Goal: Task Accomplishment & Management: Use online tool/utility

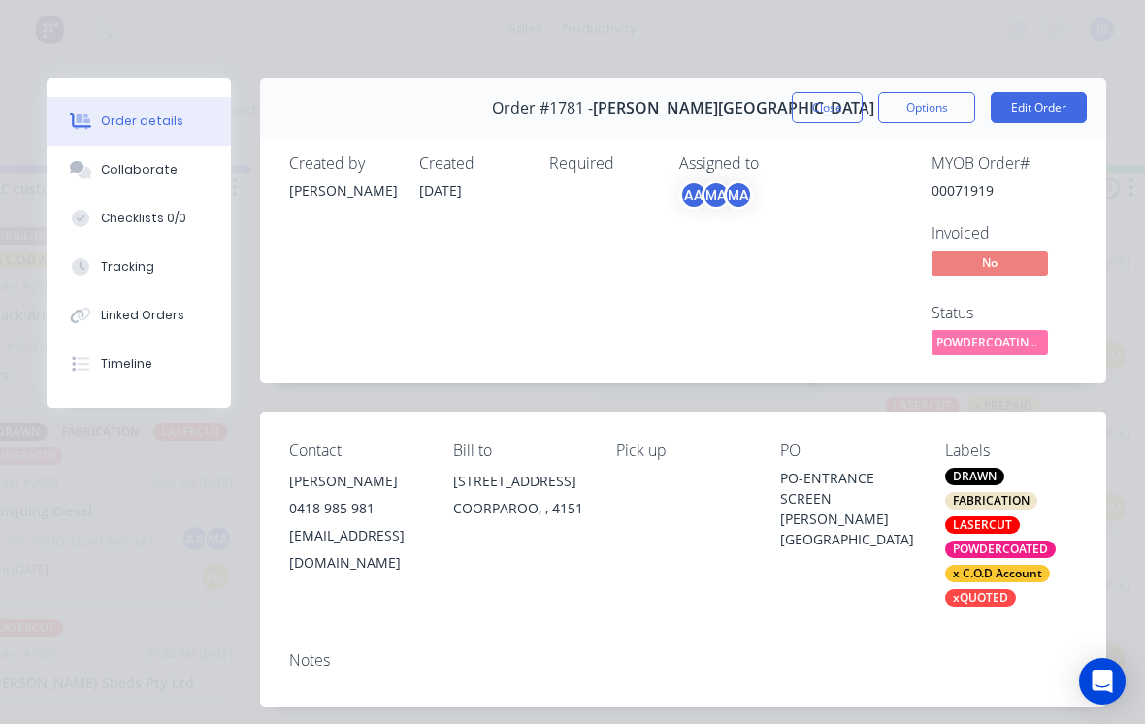
click at [809, 113] on button "Close" at bounding box center [827, 107] width 71 height 31
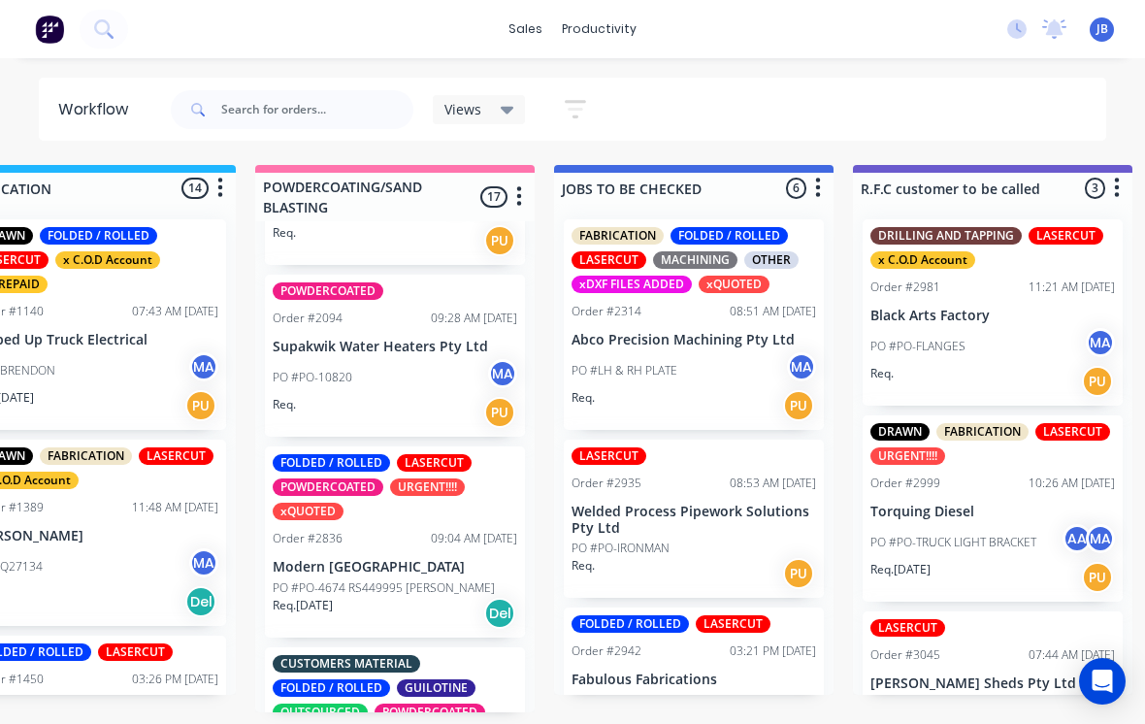
scroll to position [738, 0]
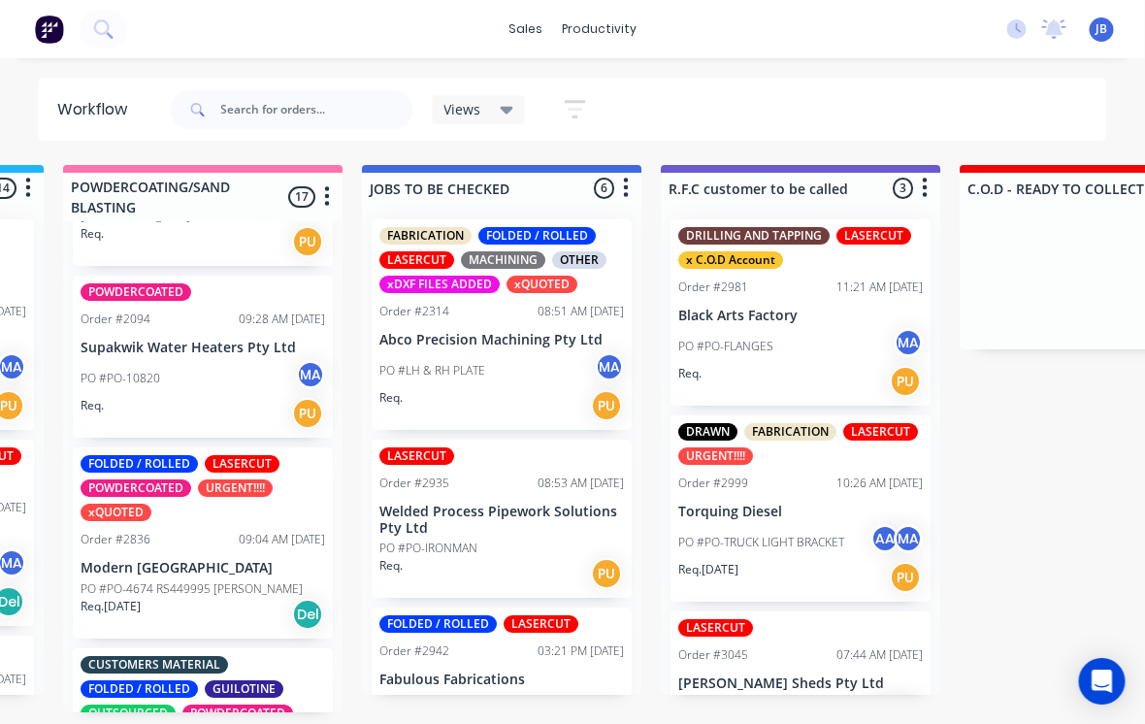
click at [207, 360] on div "PO #PO-10820 MA" at bounding box center [204, 378] width 245 height 37
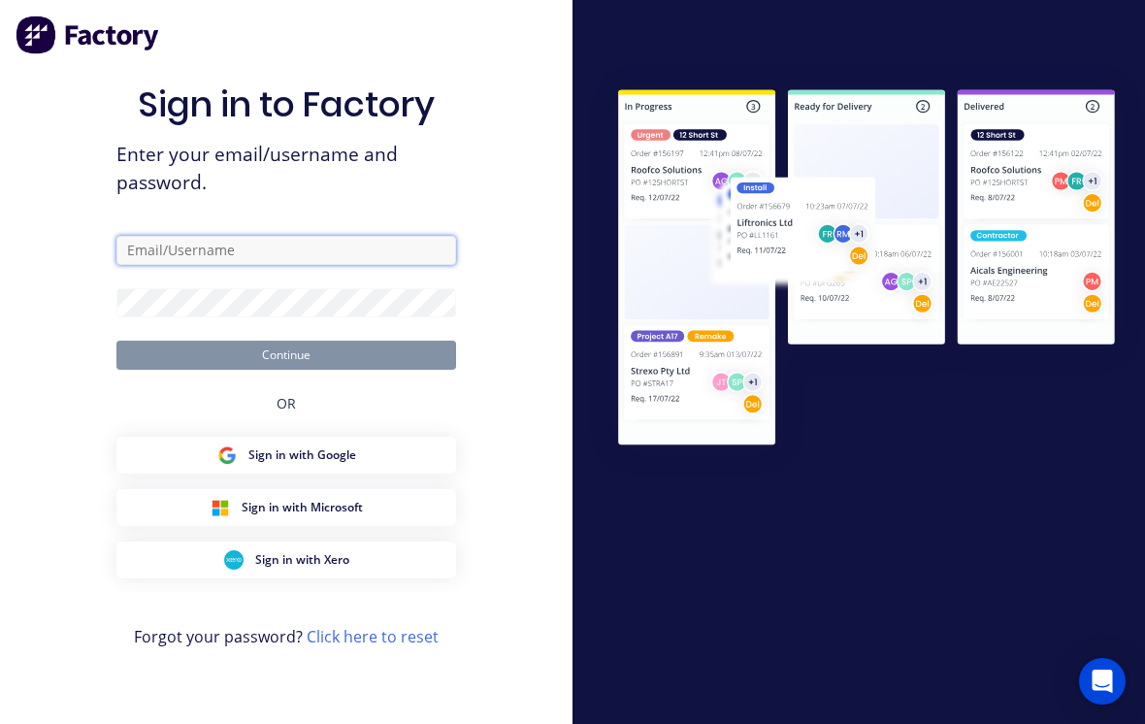
click at [348, 261] on input "text" at bounding box center [286, 250] width 340 height 29
type input "[EMAIL_ADDRESS][DOMAIN_NAME]"
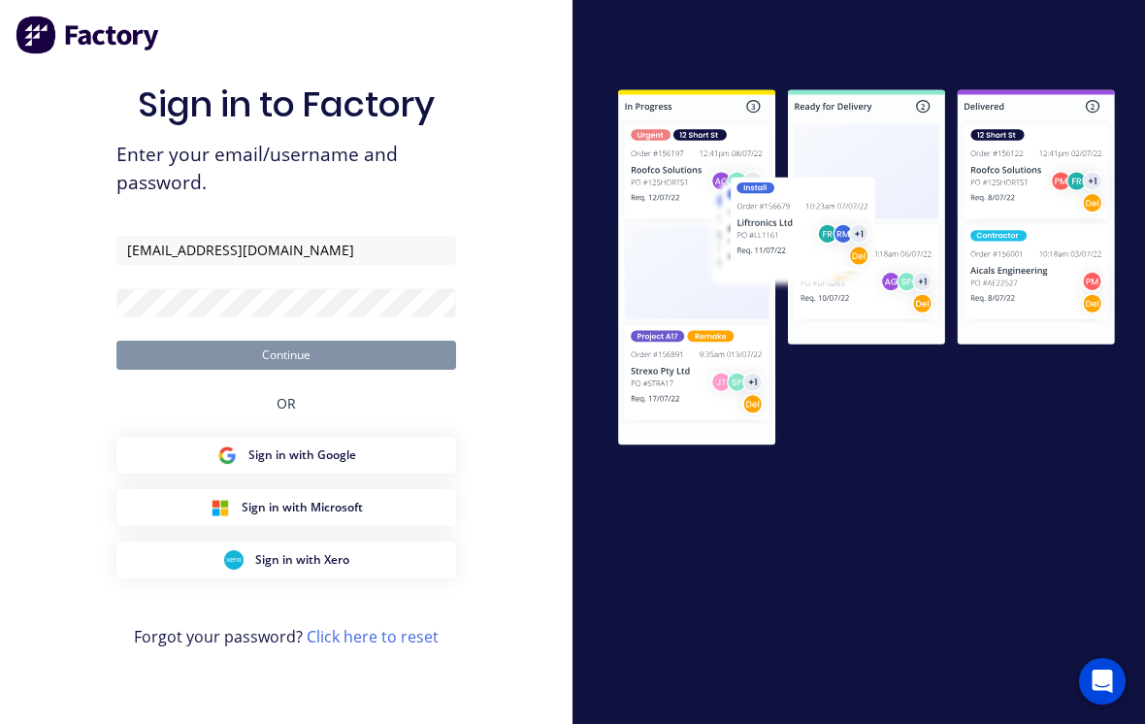
click at [286, 369] on button "Continue" at bounding box center [286, 355] width 340 height 29
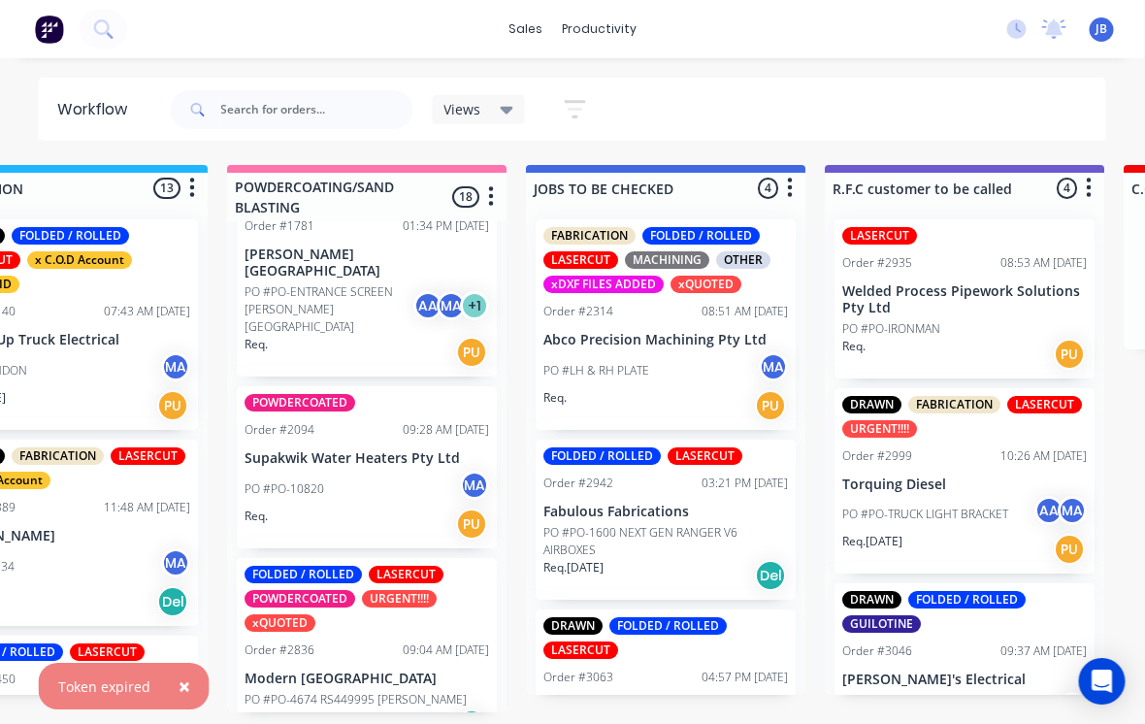
scroll to position [632, 0]
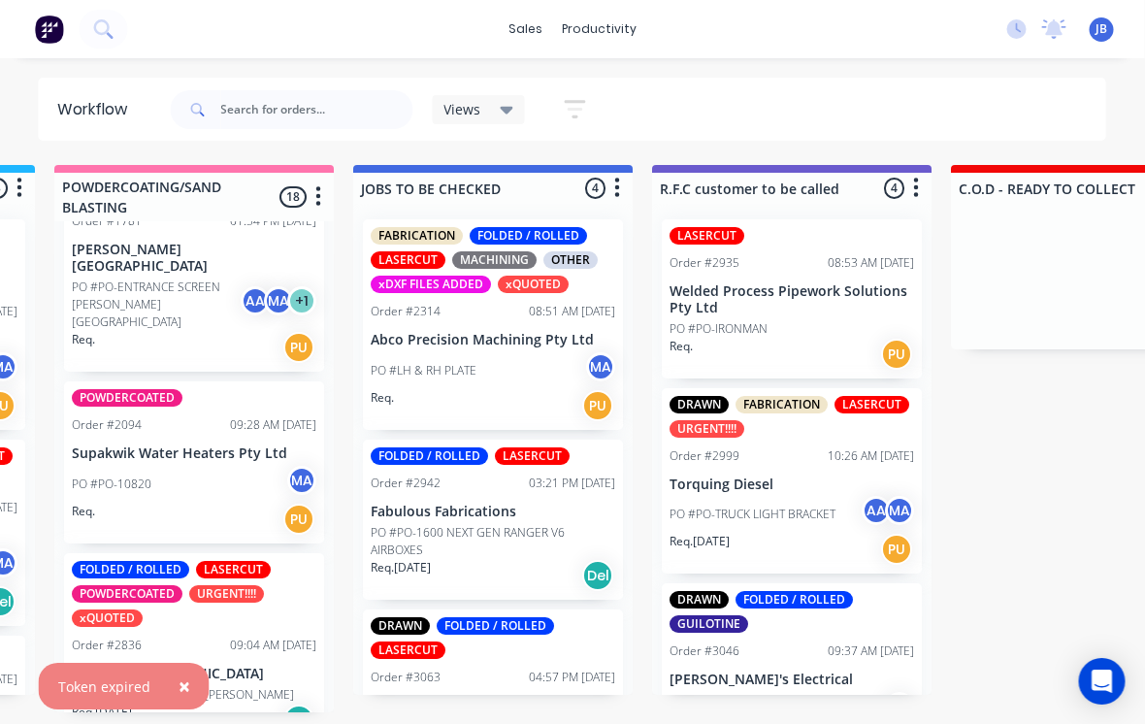
click at [161, 416] on div "Order #2094 09:28 AM [DATE]" at bounding box center [195, 424] width 245 height 17
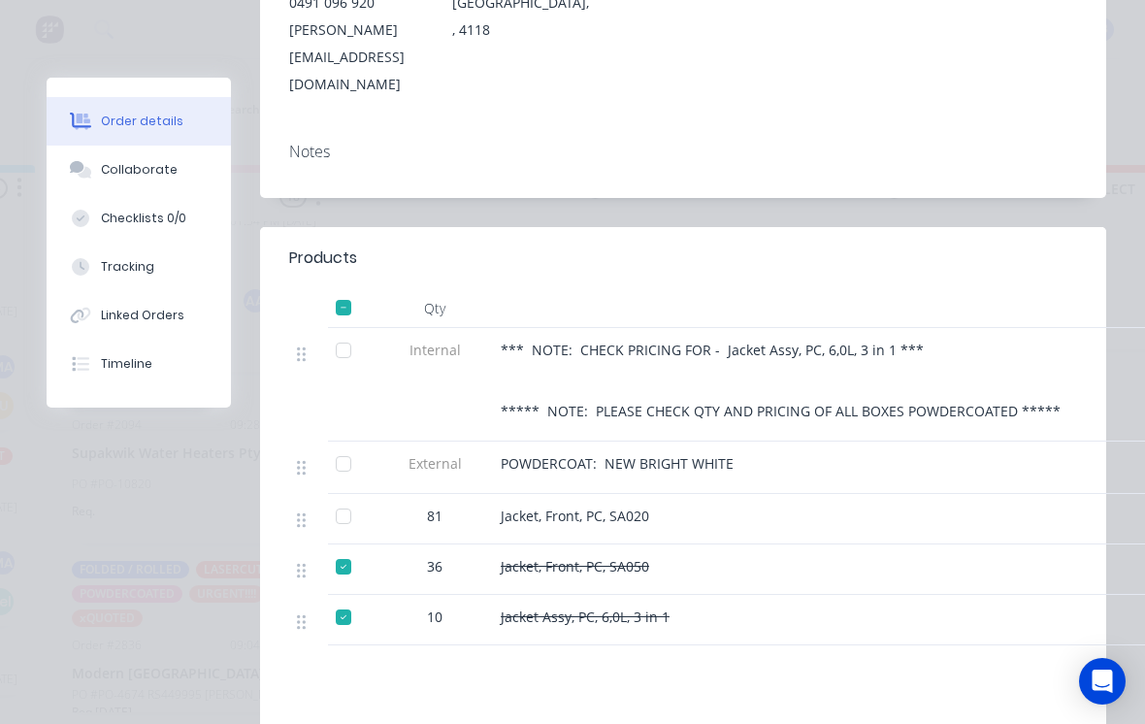
scroll to position [509, 0]
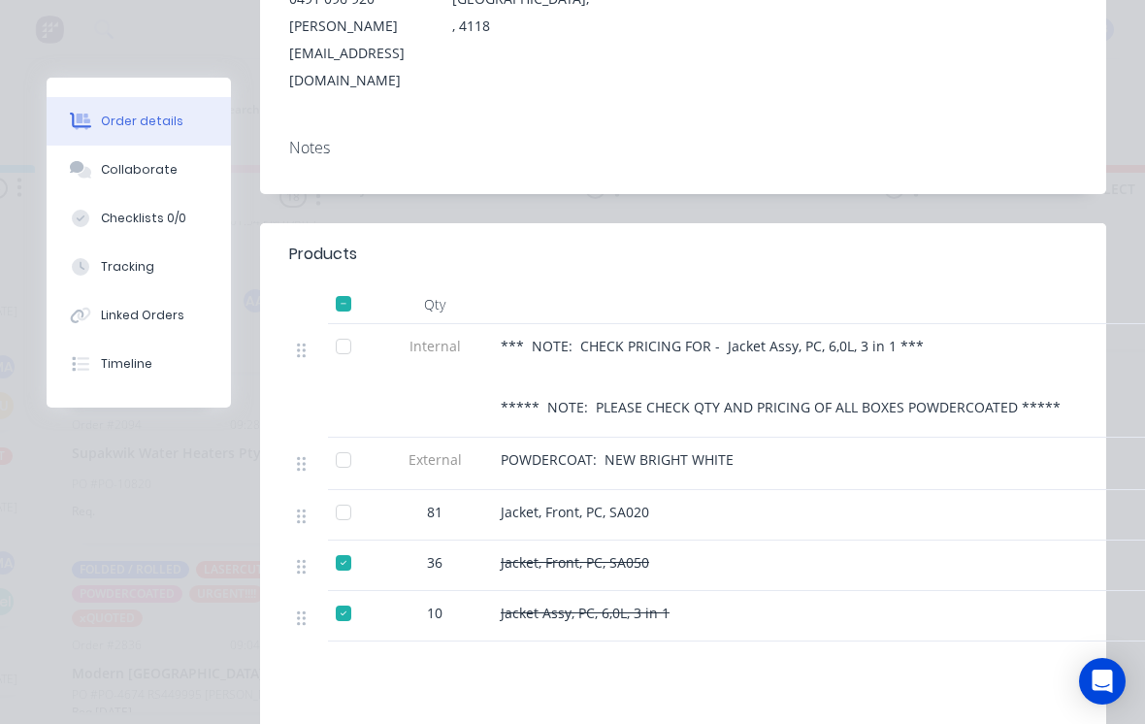
click at [342, 493] on div at bounding box center [343, 512] width 39 height 39
click at [149, 274] on div "Tracking" at bounding box center [127, 266] width 53 height 17
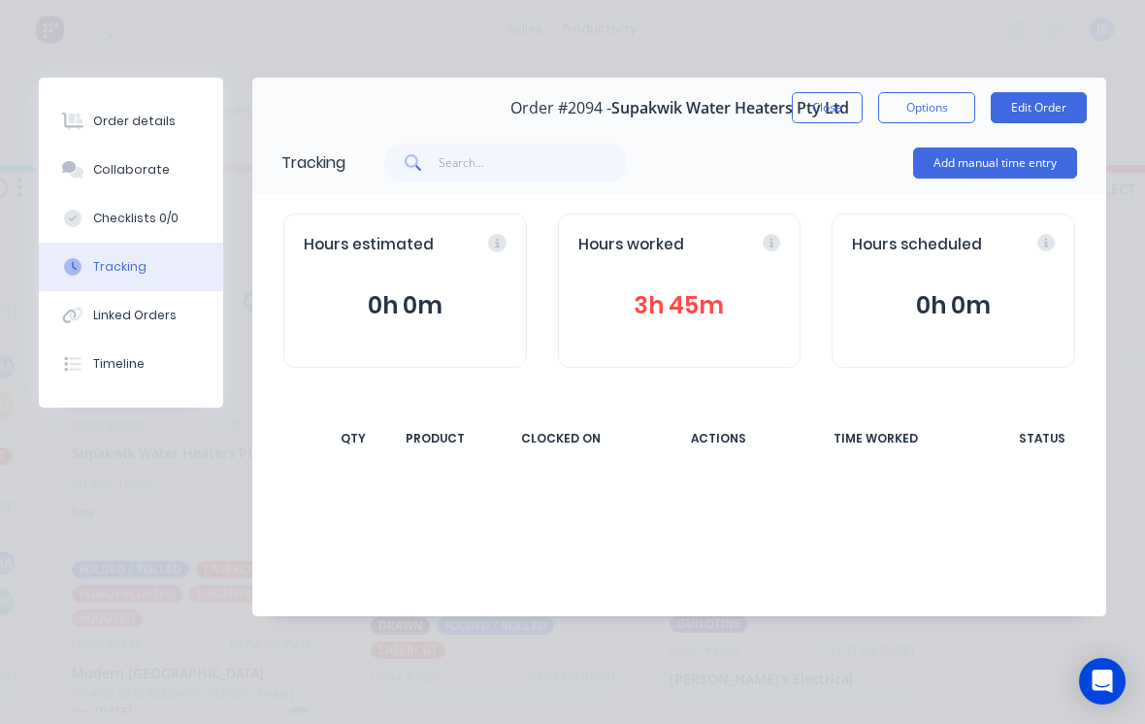
scroll to position [0, 0]
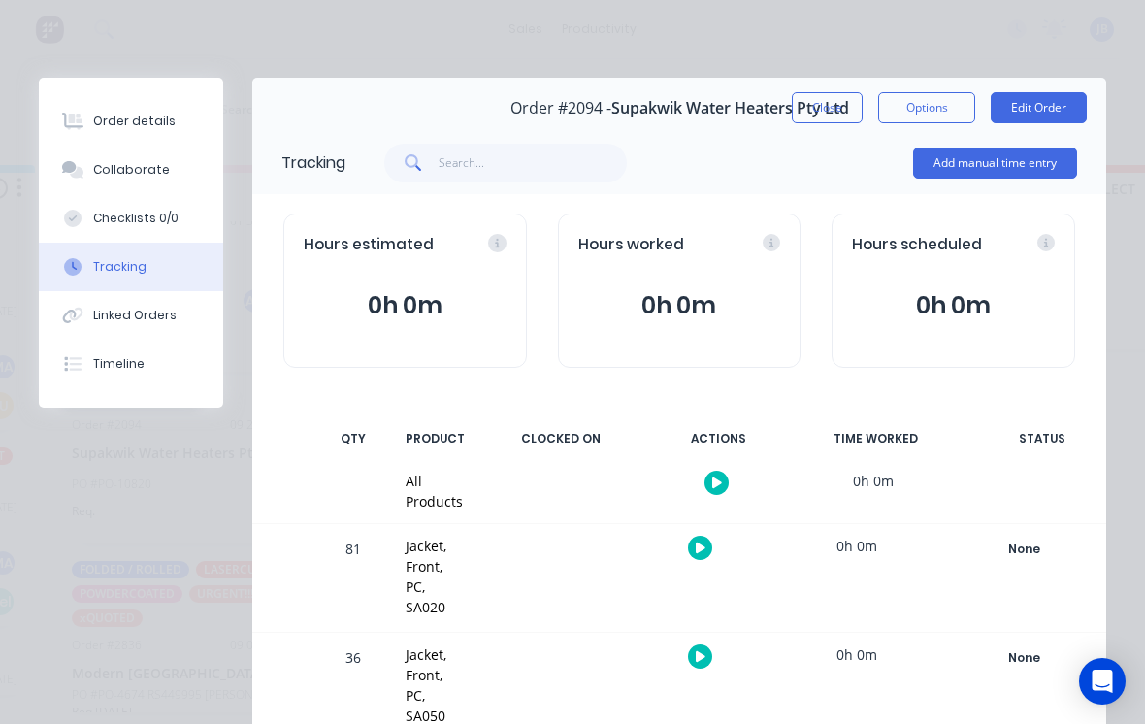
click at [1010, 178] on button "Add manual time entry" at bounding box center [995, 163] width 164 height 31
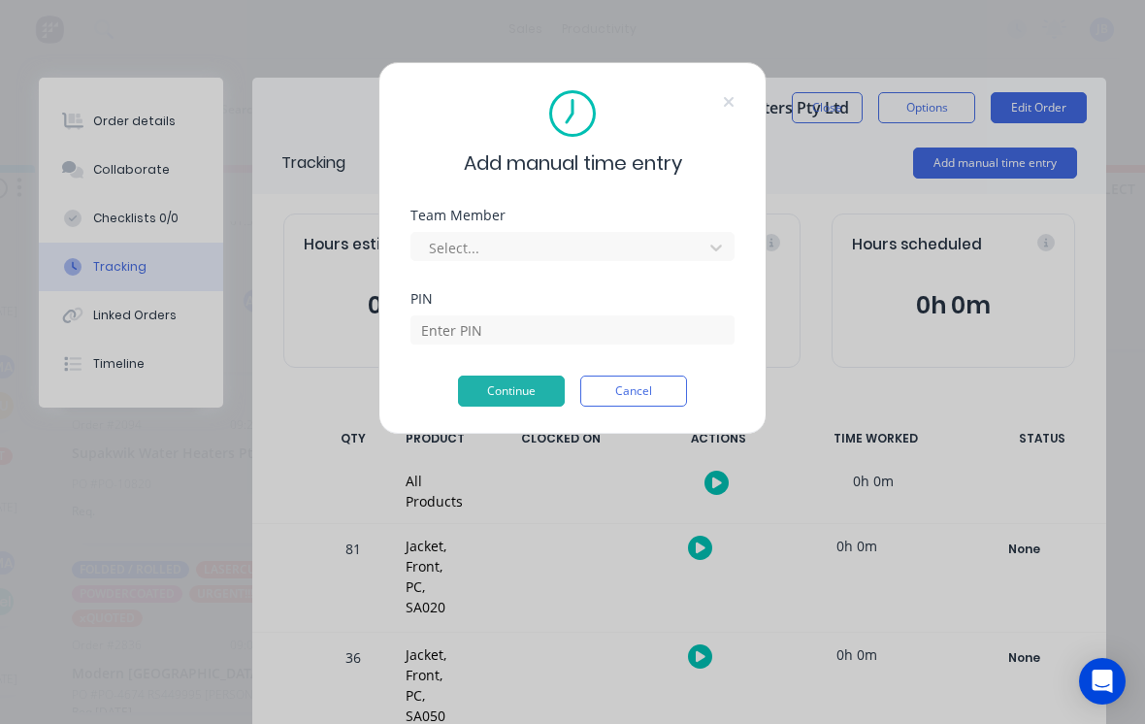
click at [597, 226] on div "Team Member Select..." at bounding box center [572, 235] width 324 height 52
click at [653, 267] on div "Team Member Select..." at bounding box center [572, 250] width 324 height 83
click at [637, 265] on div "Team Member Select..." at bounding box center [572, 250] width 324 height 83
type input "[PERSON_NAME]"
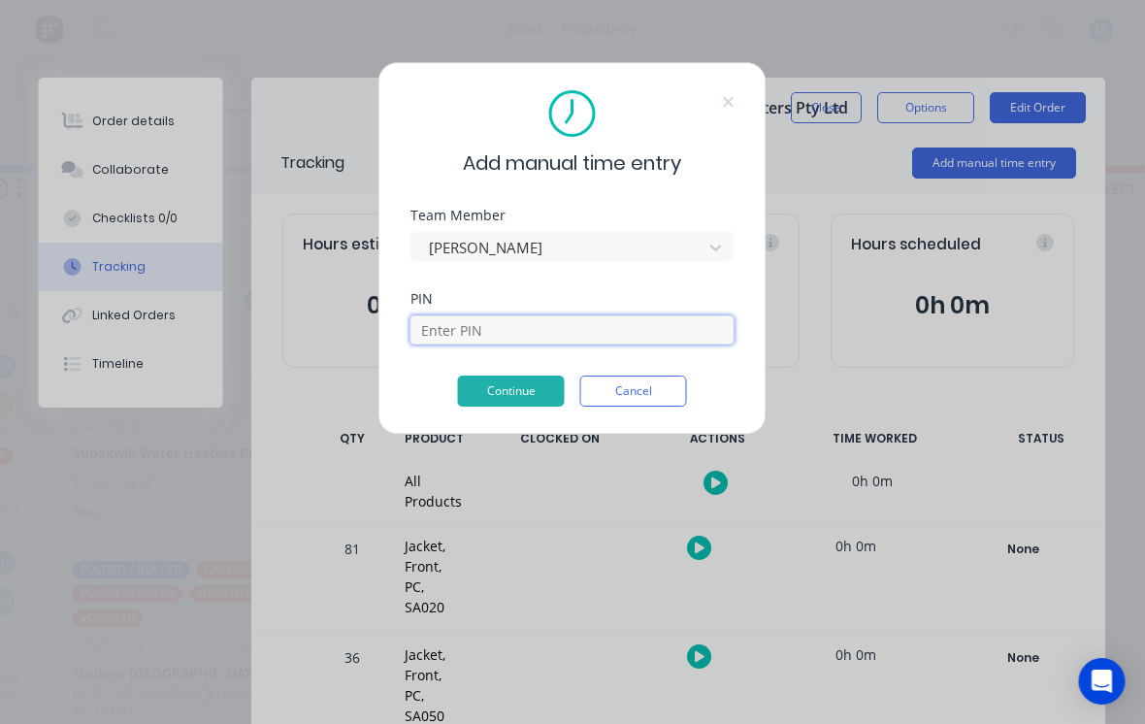
click at [530, 343] on input at bounding box center [572, 329] width 324 height 29
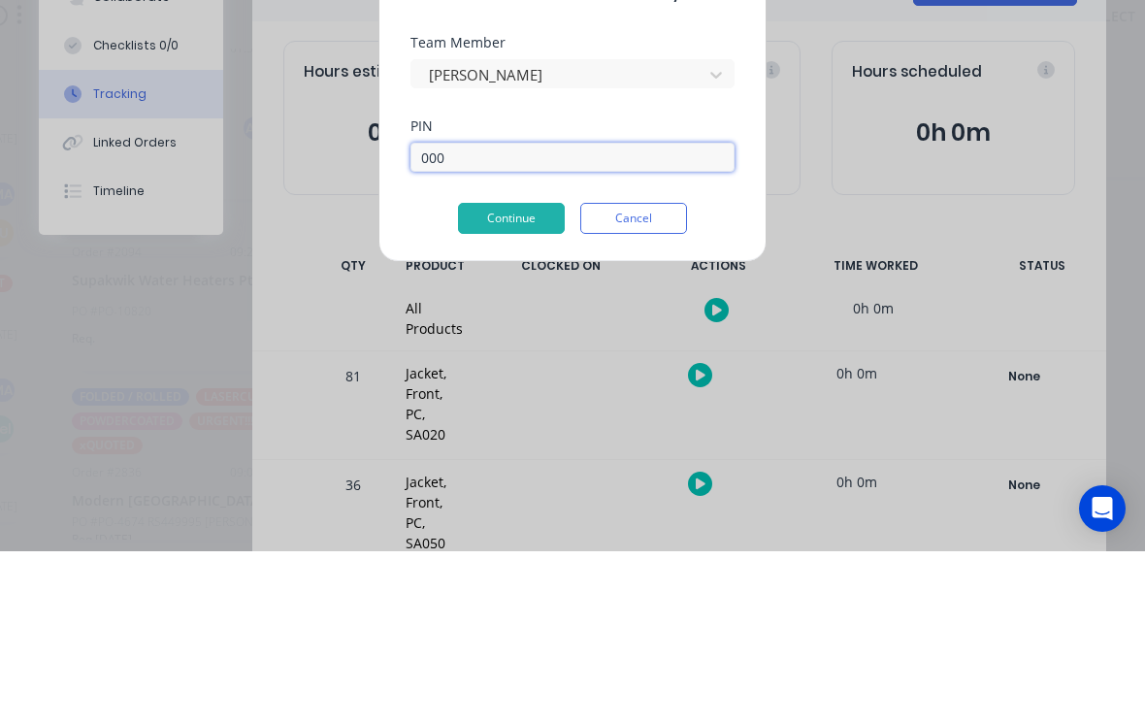
type input "0000"
click at [506, 376] on button "Continue" at bounding box center [511, 391] width 107 height 31
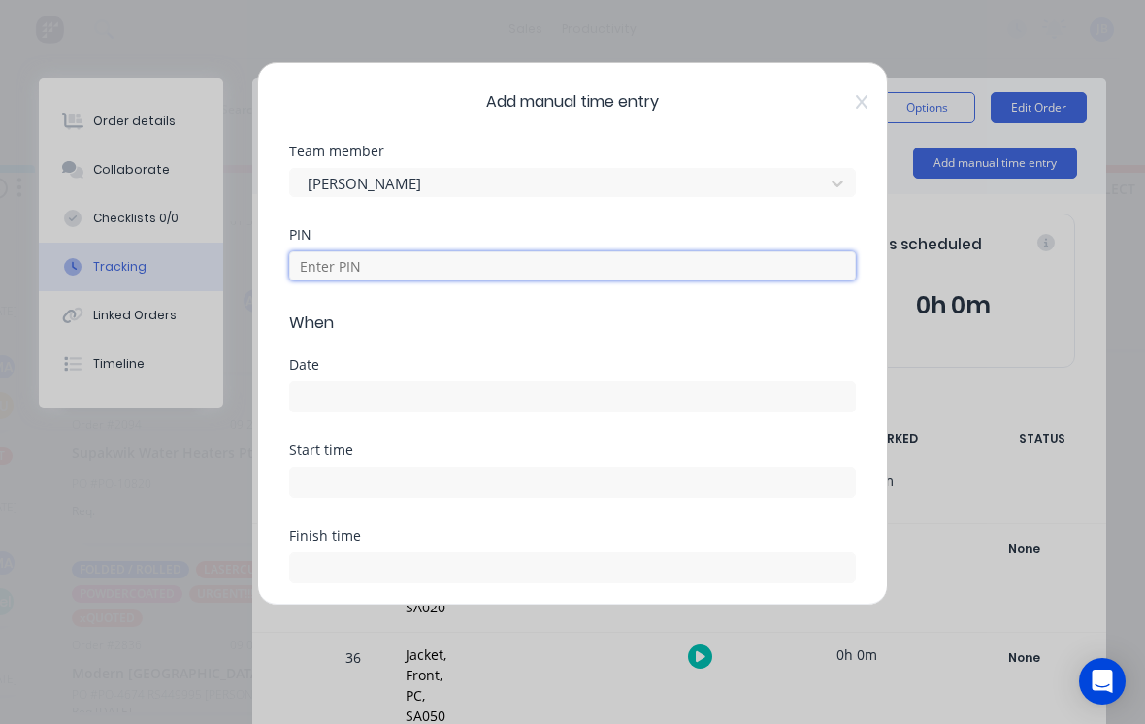
click at [424, 252] on input at bounding box center [572, 265] width 567 height 29
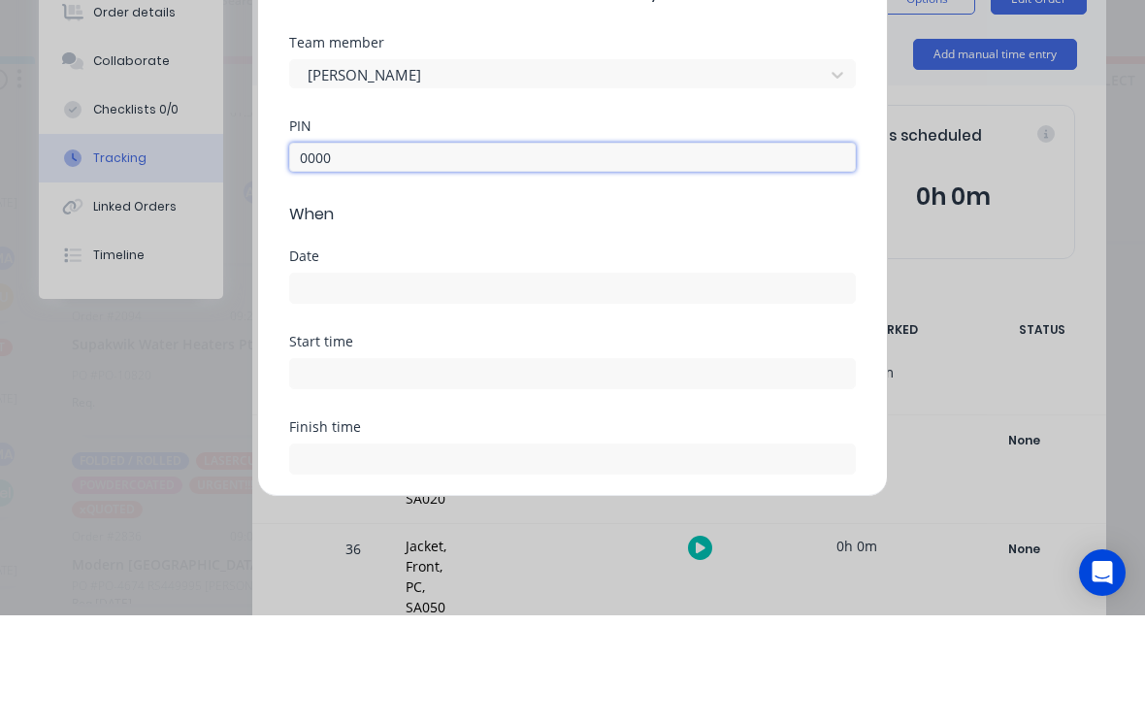
click at [508, 382] on input at bounding box center [572, 396] width 565 height 29
type input "0000"
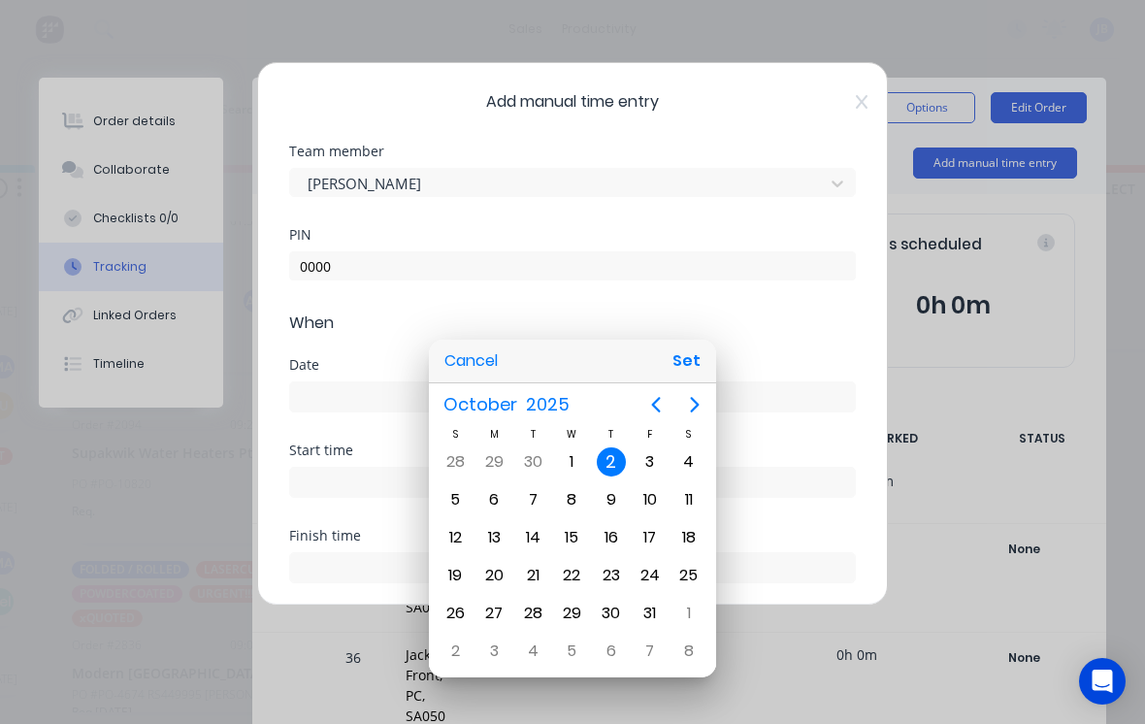
click at [702, 369] on button "Set" at bounding box center [687, 361] width 44 height 35
type input "[DATE]"
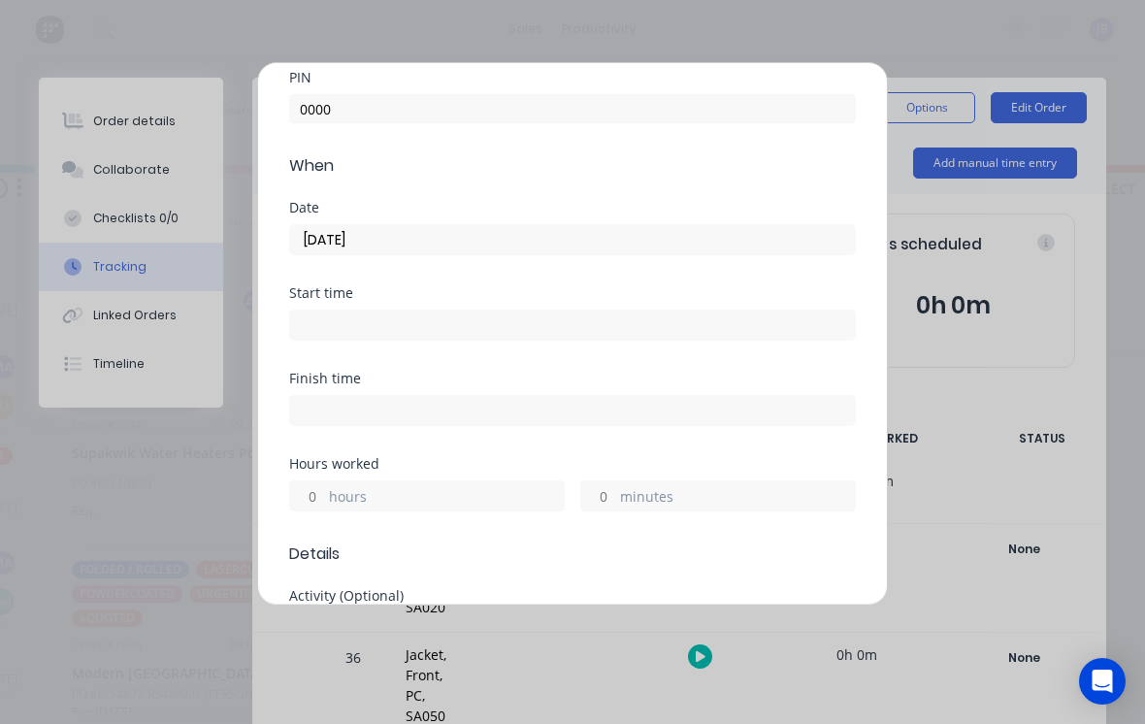
scroll to position [160, 0]
click at [314, 496] on input "hours" at bounding box center [307, 492] width 34 height 29
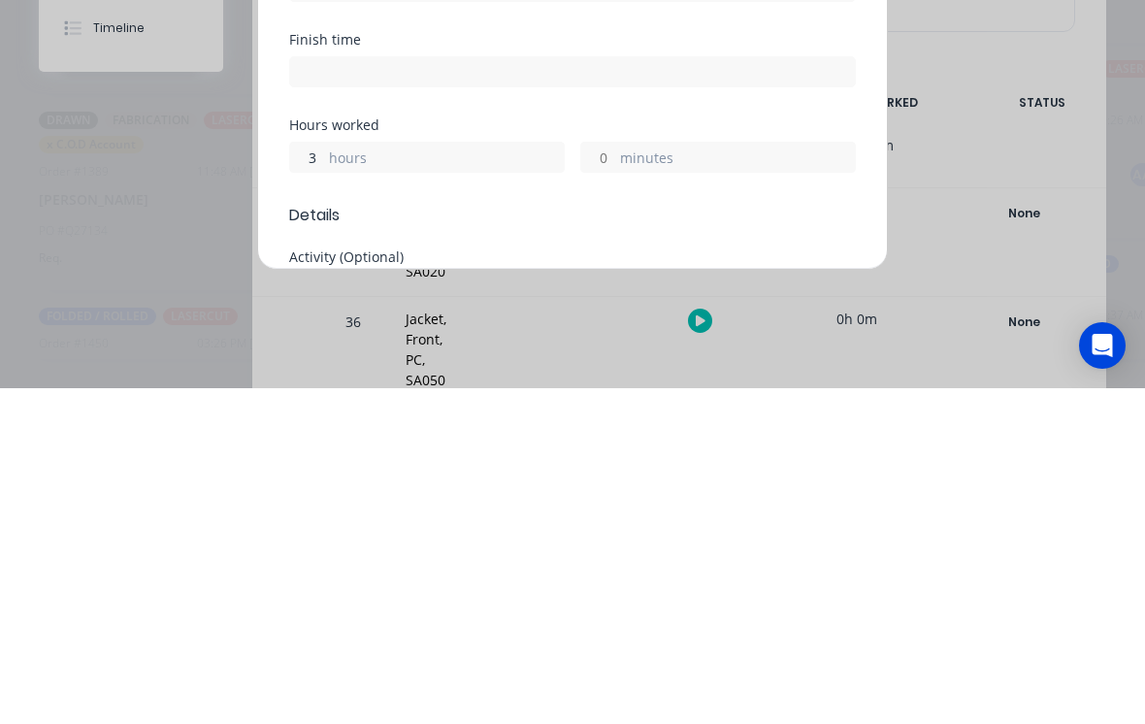
type input "3"
click at [621, 483] on label "minutes" at bounding box center [737, 495] width 235 height 24
click at [615, 478] on input "minutes" at bounding box center [598, 492] width 34 height 29
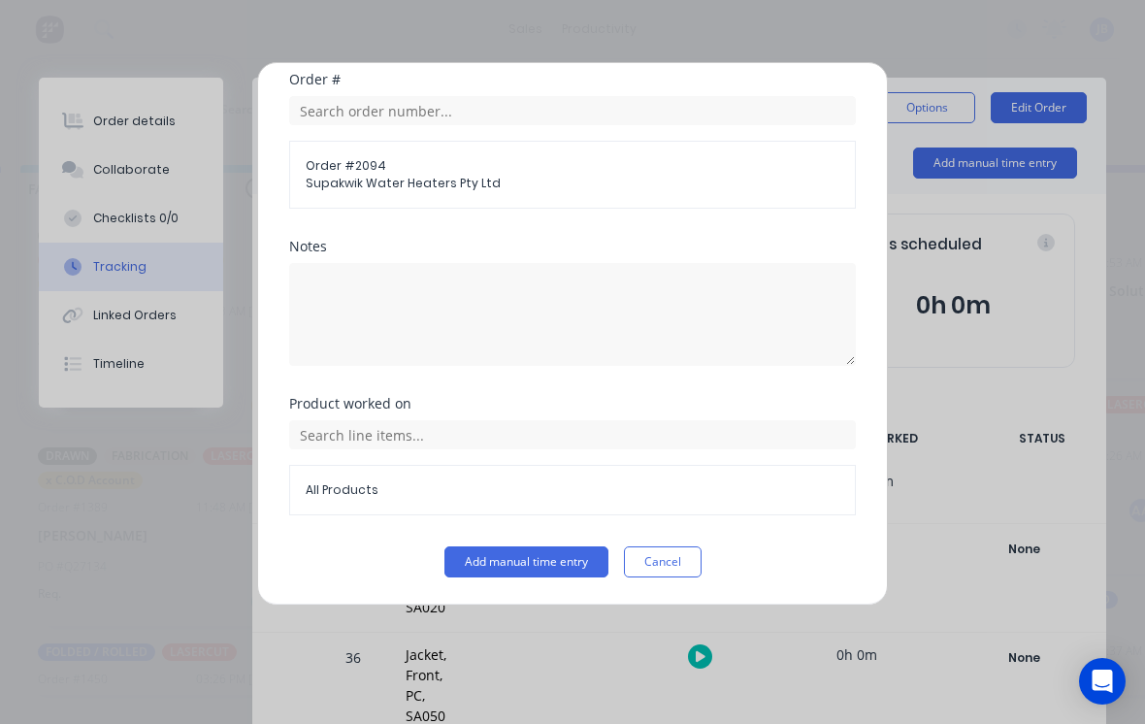
type input "30"
click at [520, 560] on button "Add manual time entry" at bounding box center [526, 561] width 164 height 31
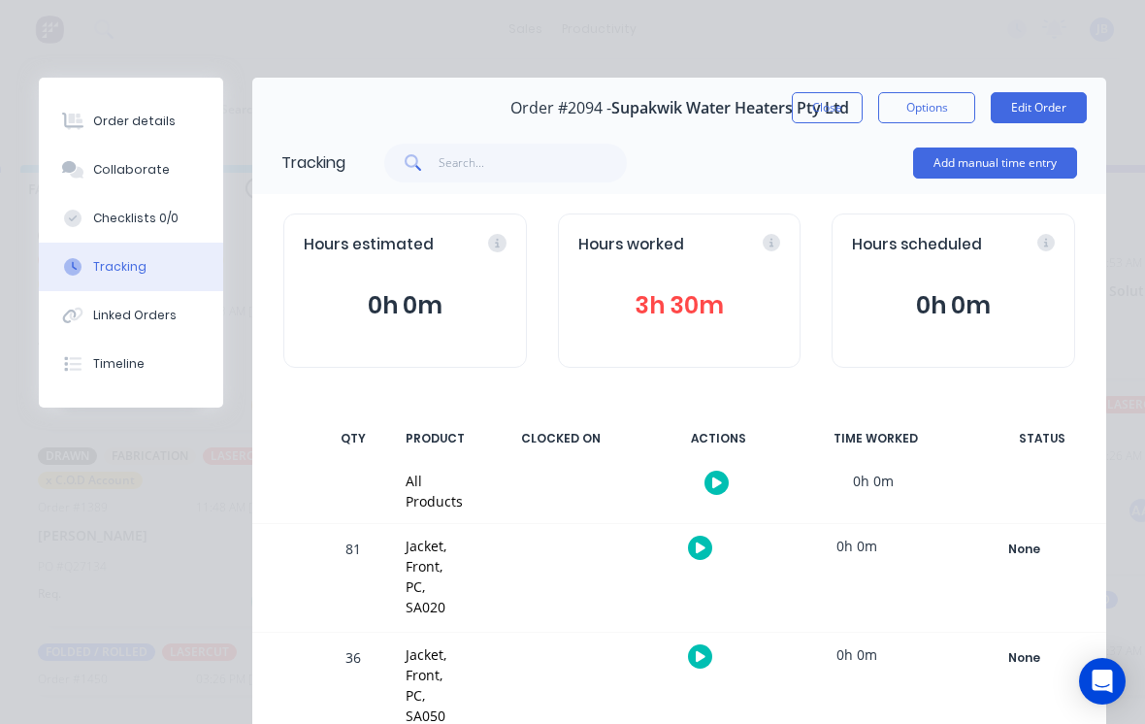
click at [853, 115] on button "Close" at bounding box center [827, 107] width 71 height 31
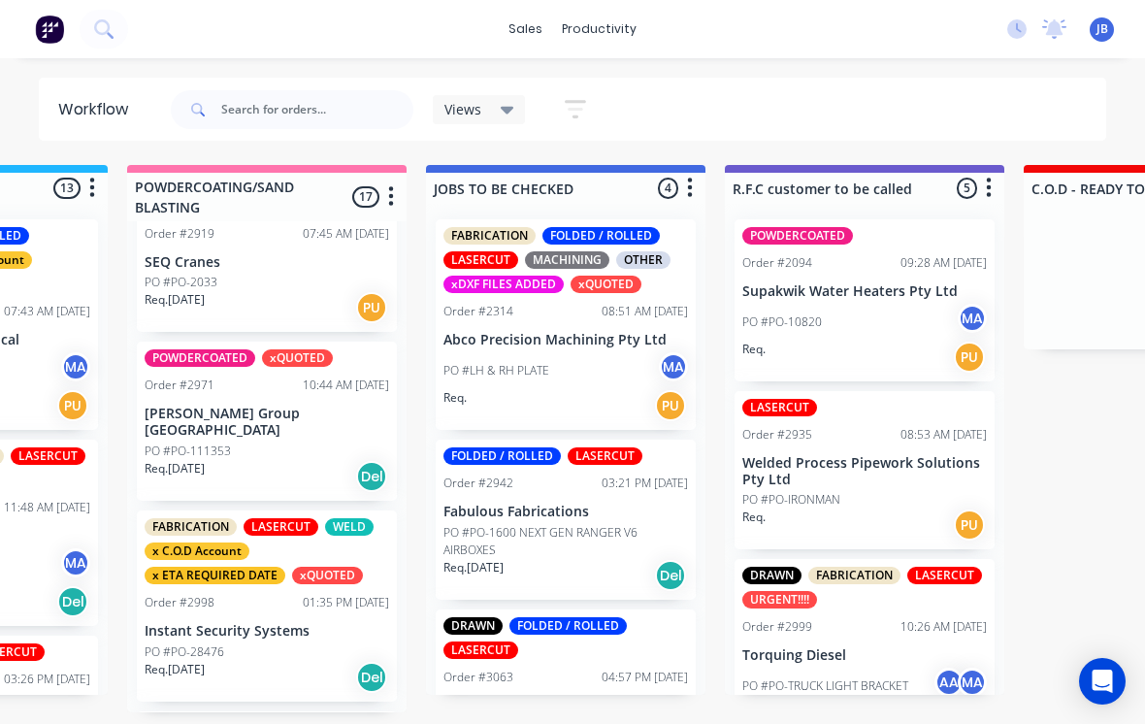
scroll to position [1318, 0]
click at [323, 622] on p "Instant Security Systems" at bounding box center [267, 630] width 245 height 16
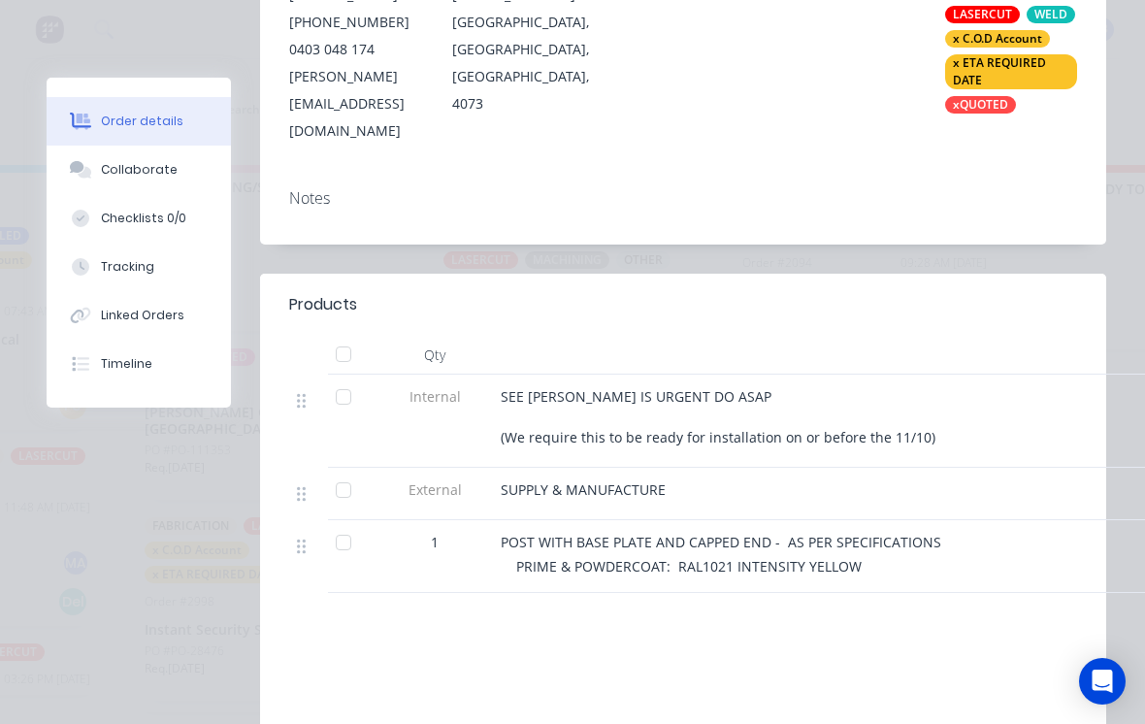
scroll to position [485, 0]
